Goal: Transaction & Acquisition: Obtain resource

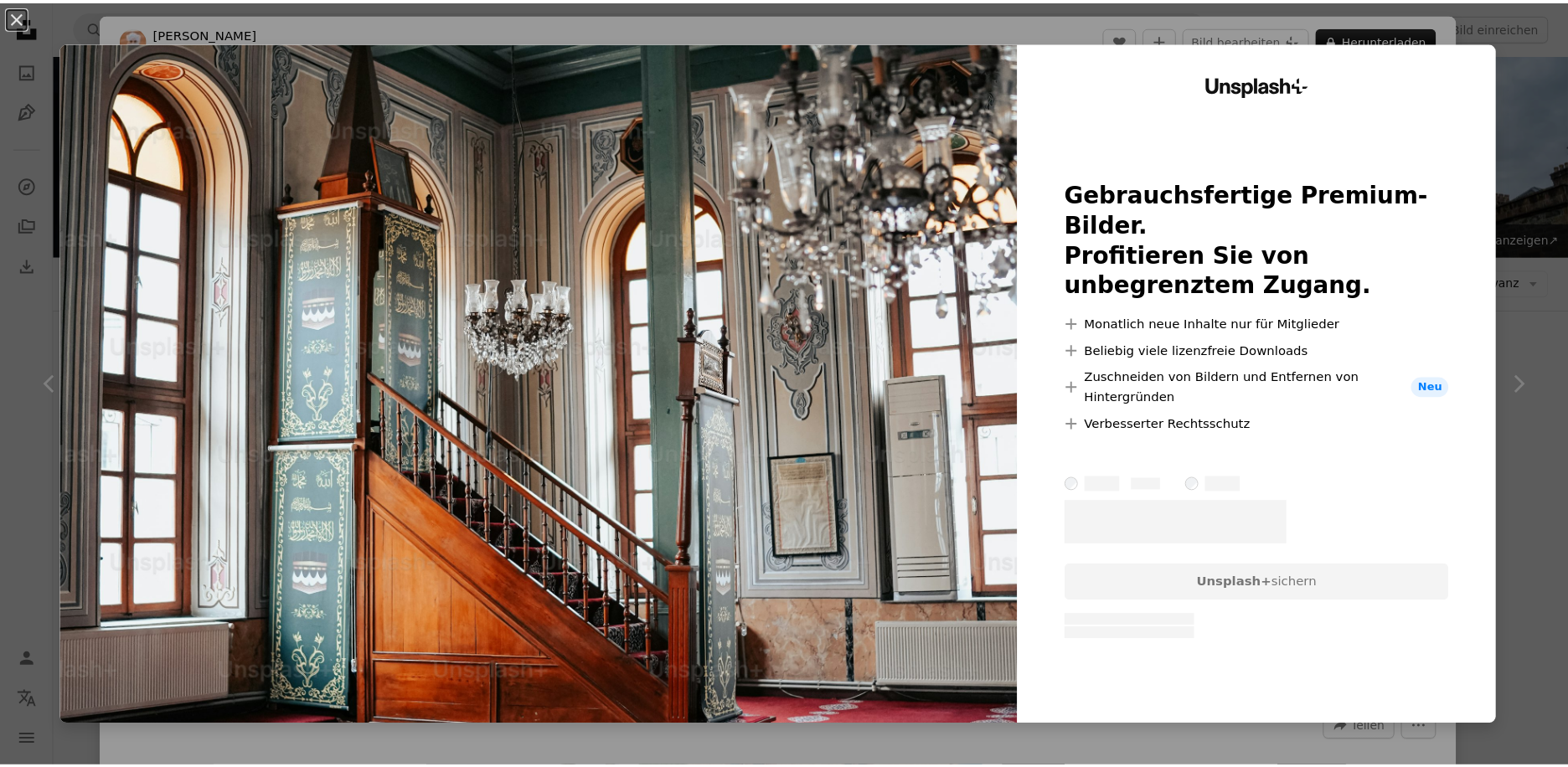
scroll to position [5310, 0]
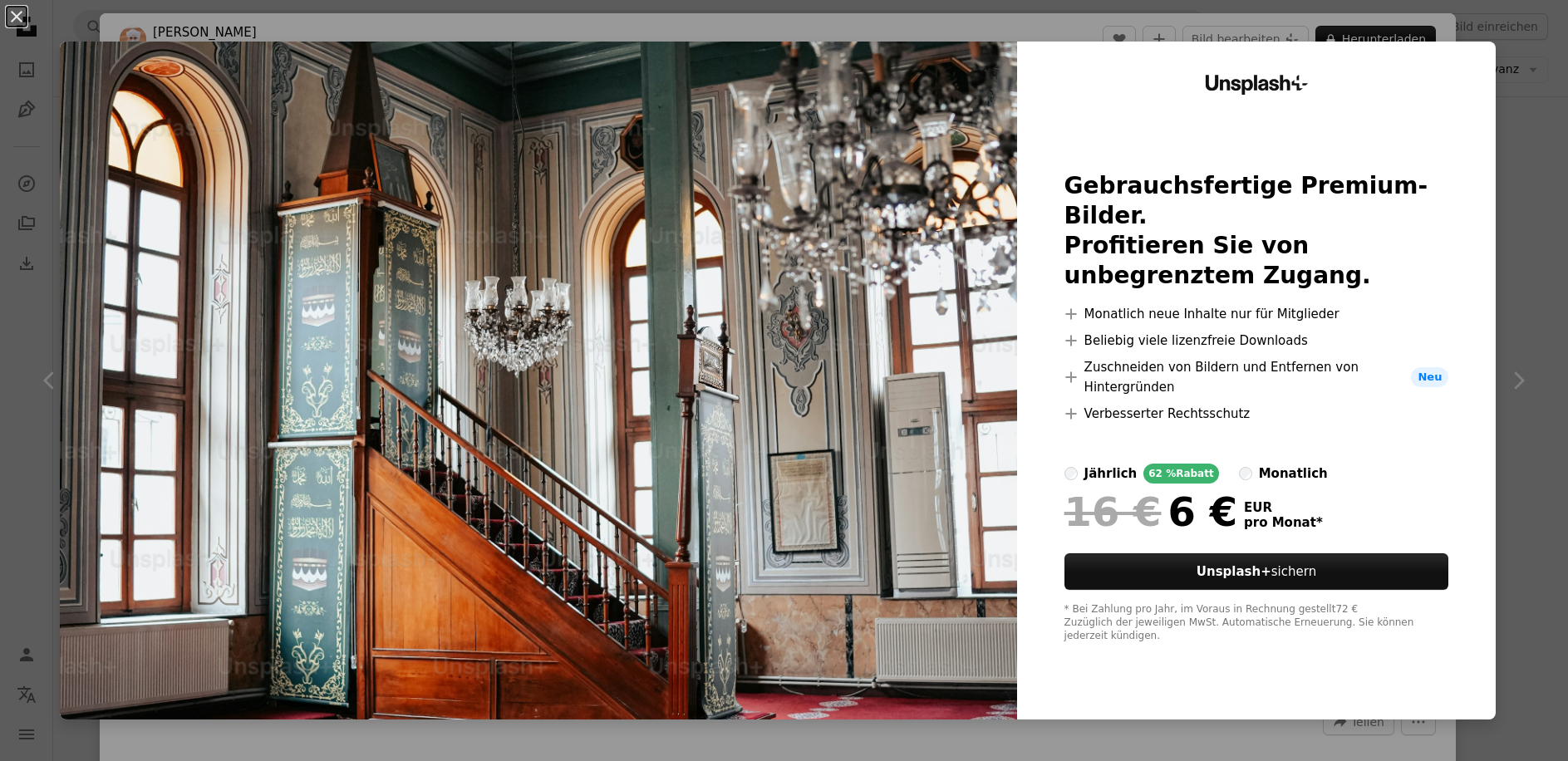
click at [1232, 136] on div "Unsplash+ Gebrauchsfertige Premium-Bilder. Profitieren Sie von unbegrenztem Zug…" at bounding box center [1256, 380] width 479 height 678
click at [892, 186] on img at bounding box center [538, 380] width 957 height 678
click at [1289, 554] on button "Unsplash+ sichern" at bounding box center [1257, 572] width 385 height 37
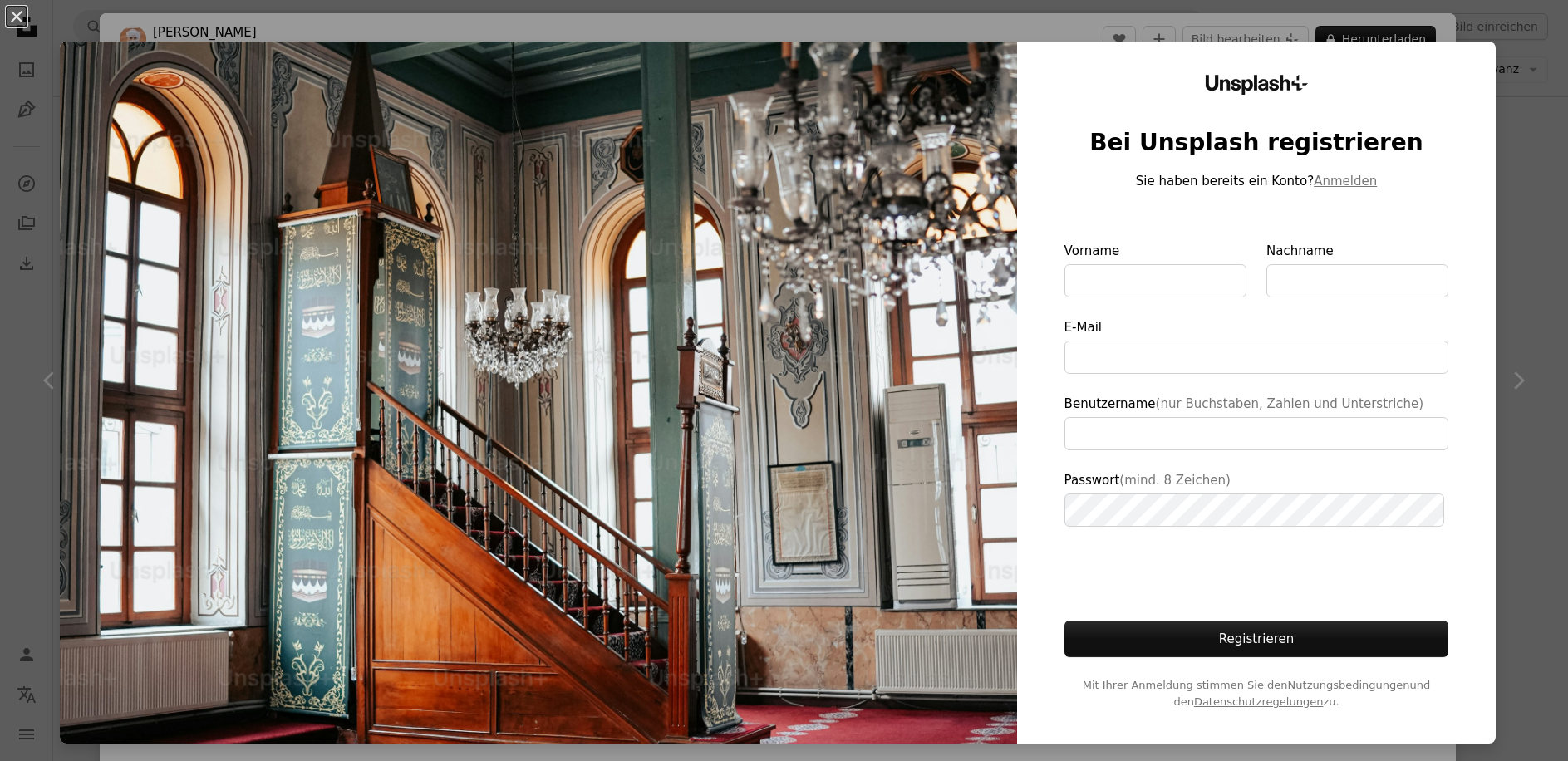
click at [1467, 61] on div "Unsplash+ Bei Unsplash registrieren Sie haben bereits ein Konto? Anmelden Vorna…" at bounding box center [1256, 392] width 479 height 702
type input "**********"
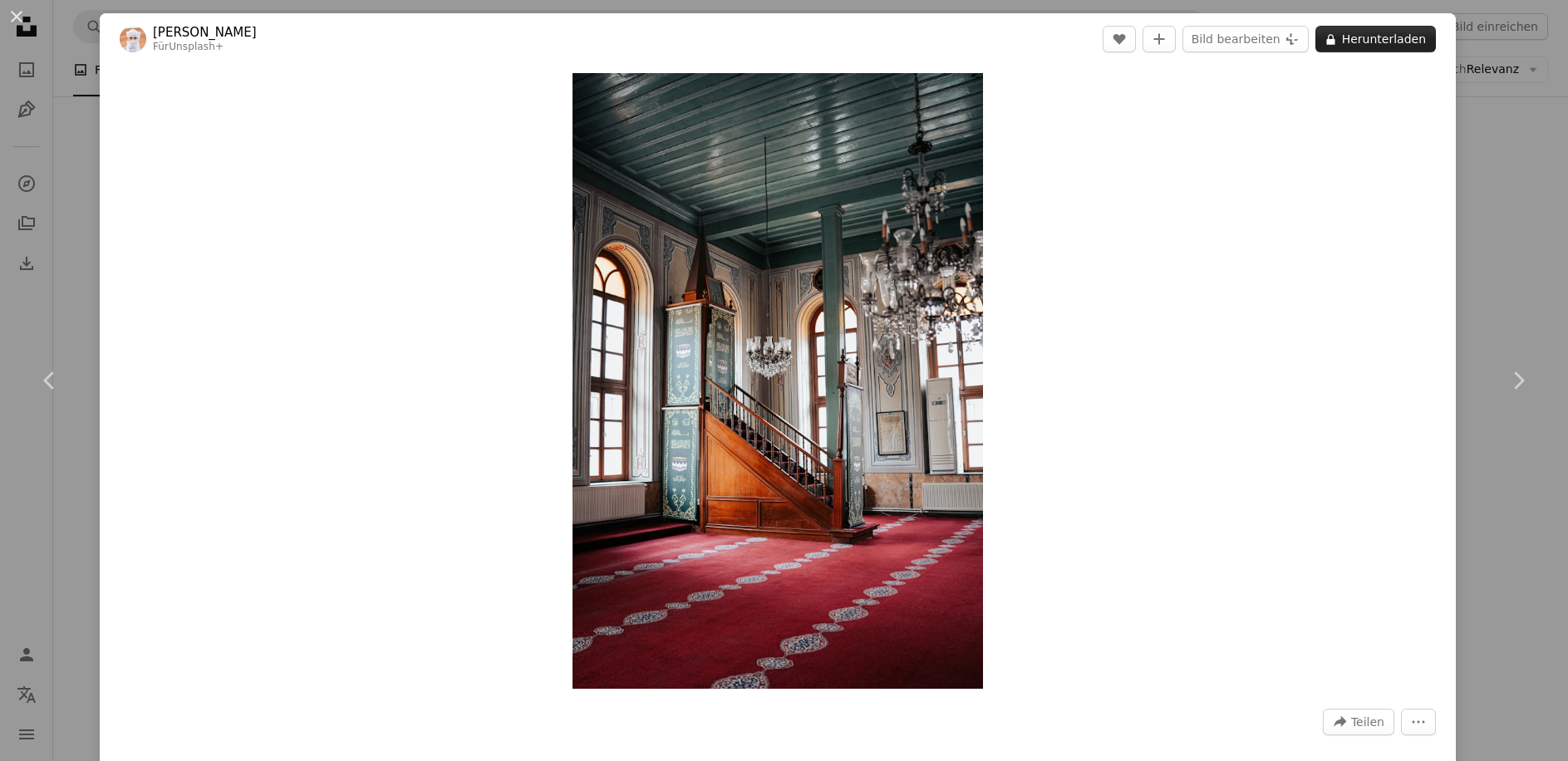
click at [1357, 33] on button "A lock Herunterladen" at bounding box center [1375, 39] width 120 height 26
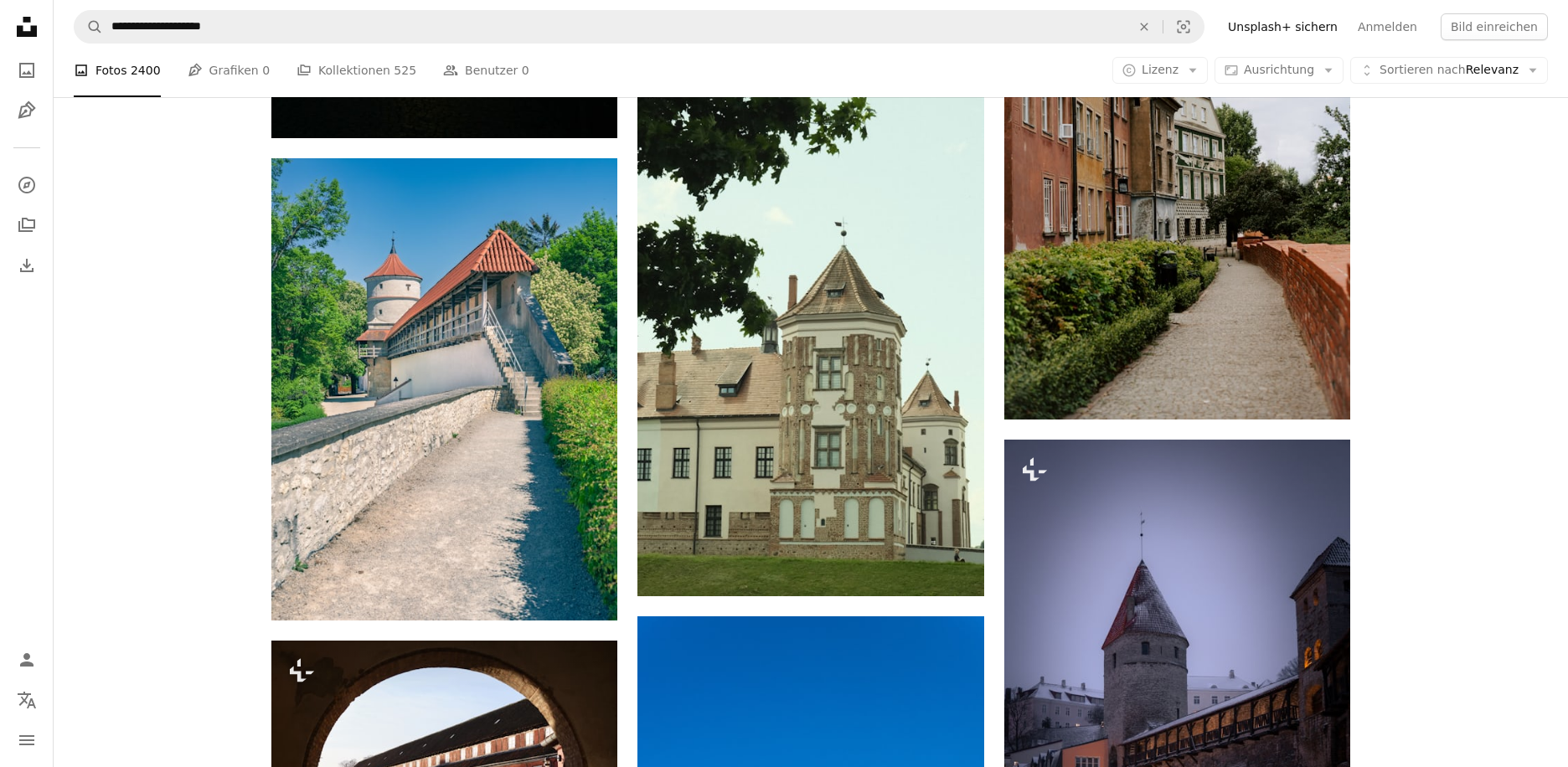
scroll to position [8744, 0]
